Goal: Check status: Check status

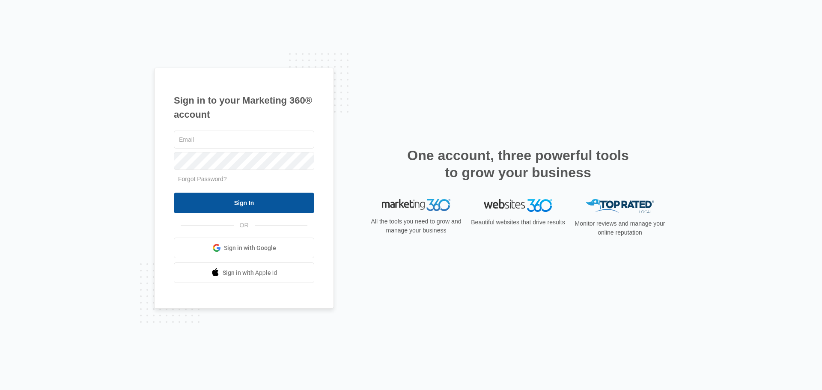
type input "kylee@credencegas.com"
click at [239, 205] on input "Sign In" at bounding box center [244, 203] width 141 height 21
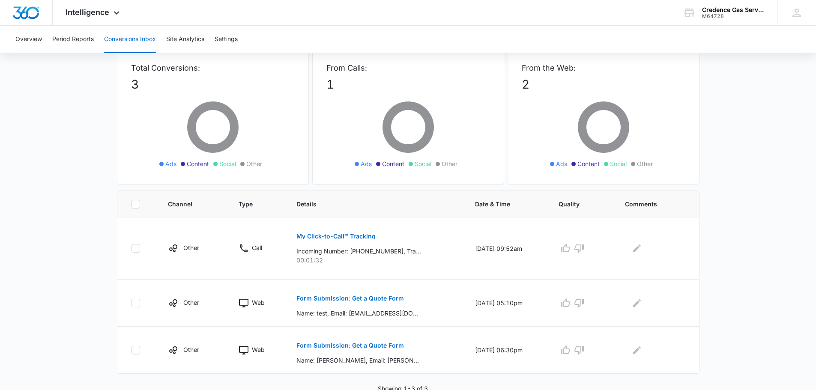
scroll to position [55, 0]
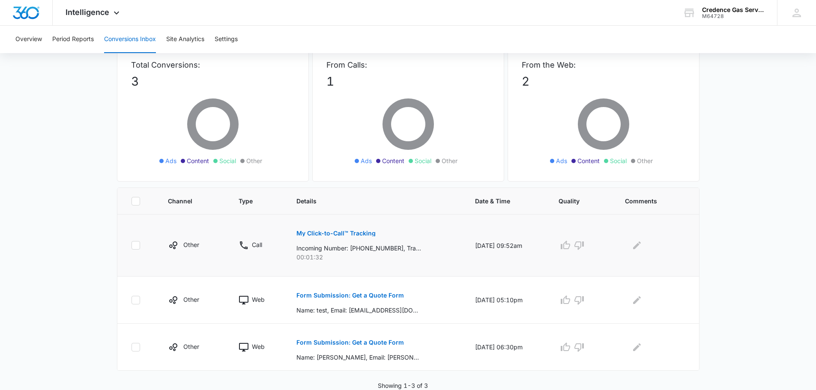
click at [354, 231] on p "My Click-to-Call™ Tracking" at bounding box center [335, 233] width 79 height 6
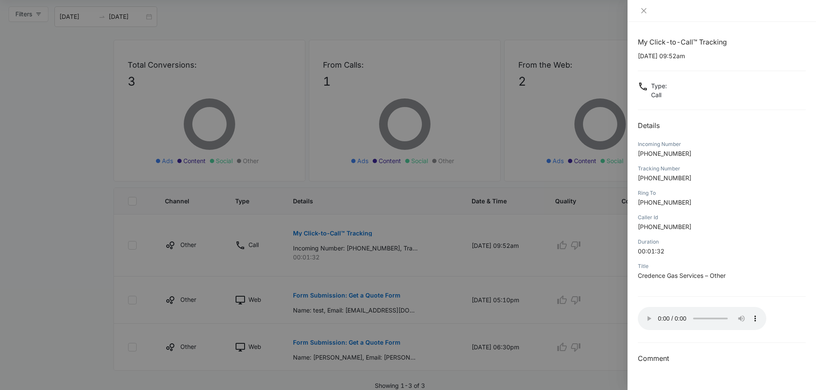
click at [32, 189] on div at bounding box center [408, 195] width 816 height 390
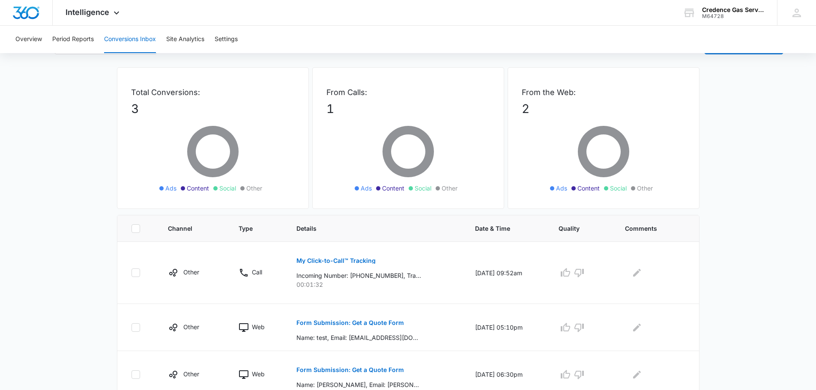
scroll to position [0, 0]
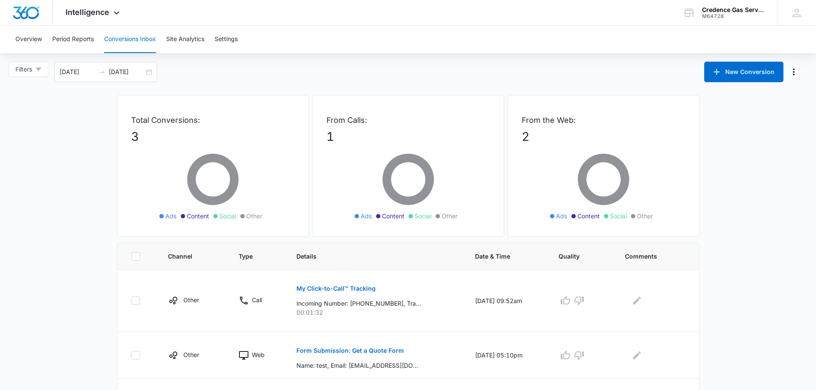
click at [89, 160] on main "Filters [DATE] [DATE] New Conversion Total Conversions: 3 Ads Content Social Ot…" at bounding box center [408, 254] width 816 height 384
